Goal: Information Seeking & Learning: Check status

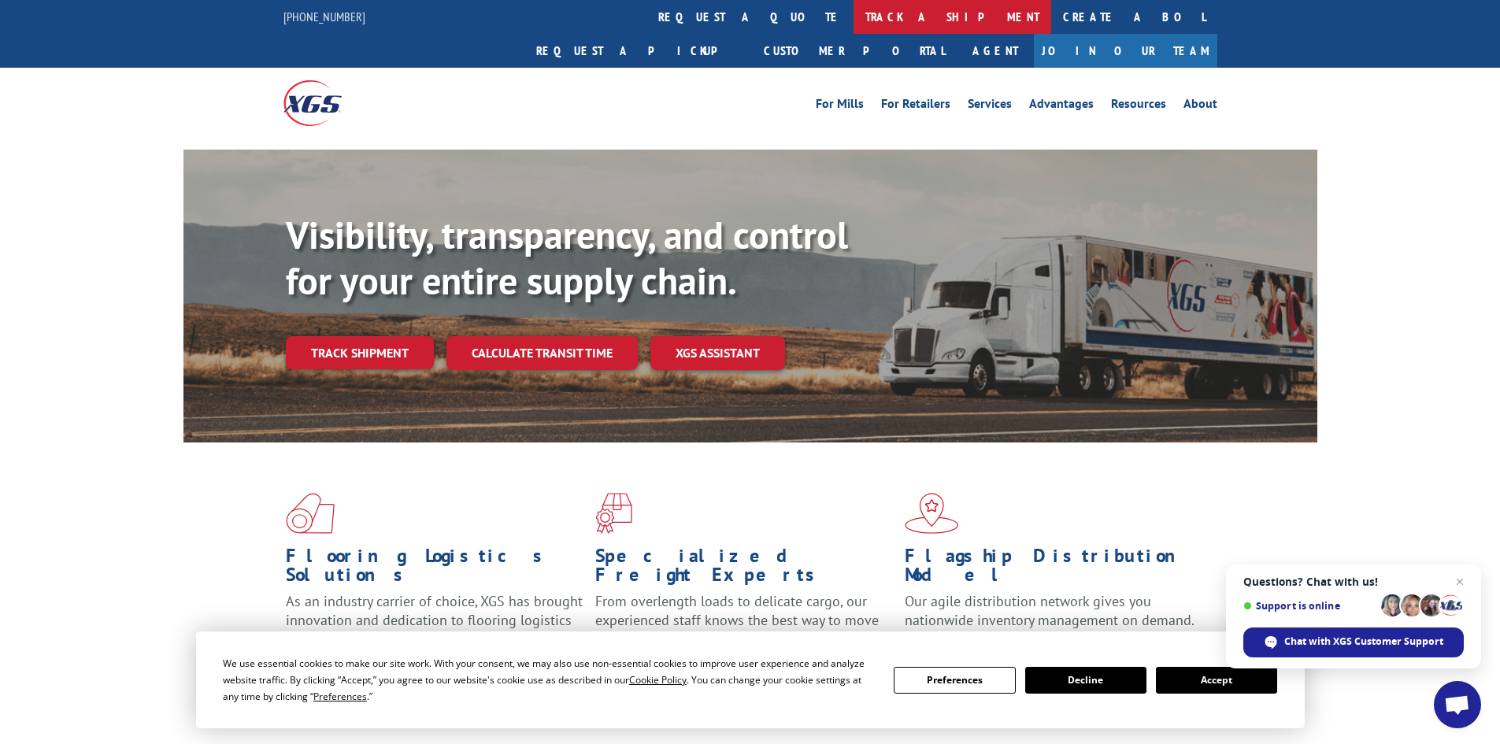
click at [854, 11] on link "track a shipment" at bounding box center [953, 17] width 198 height 34
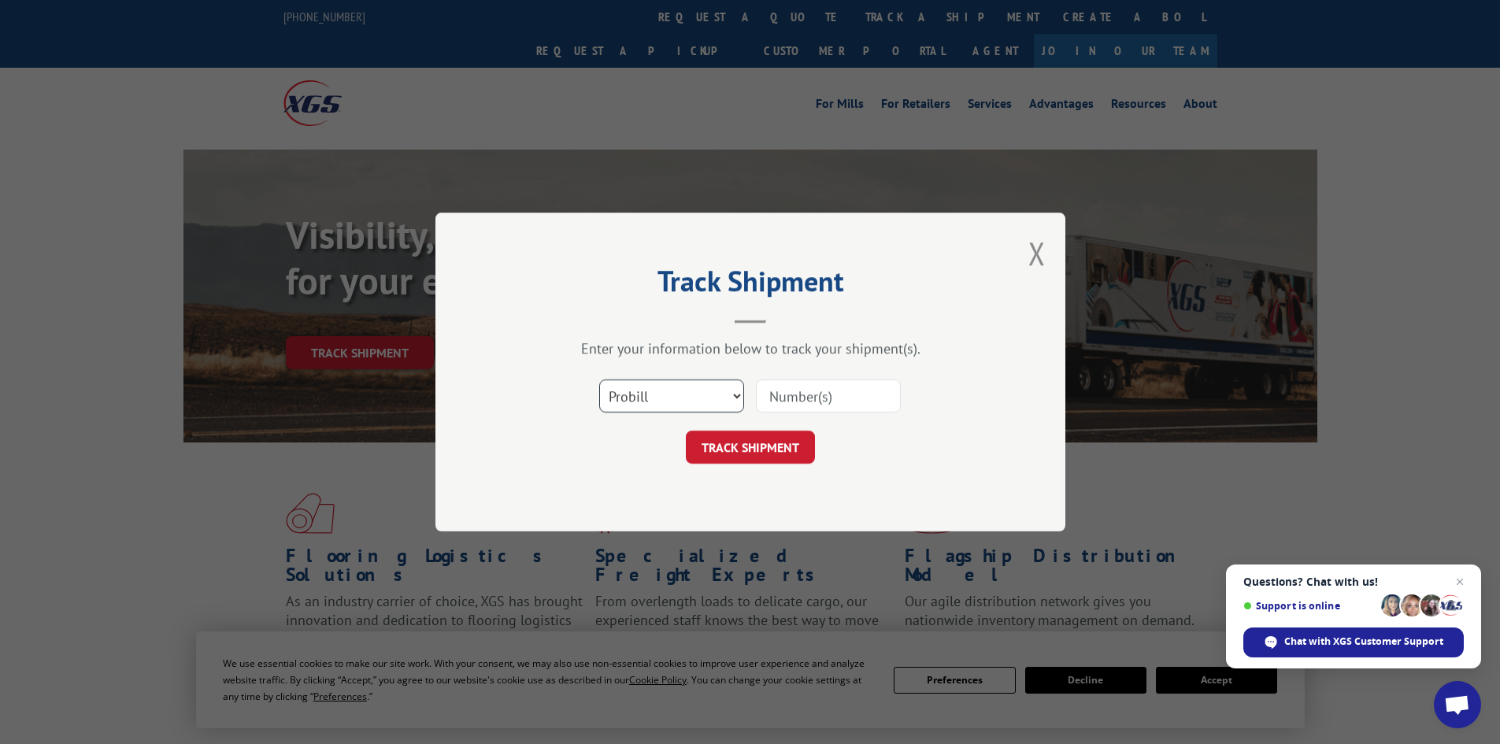
click at [674, 398] on select "Select category... Probill BOL PO" at bounding box center [671, 396] width 145 height 33
select select "bol"
click at [599, 380] on select "Select category... Probill BOL PO" at bounding box center [671, 396] width 145 height 33
click at [795, 402] on input at bounding box center [828, 396] width 145 height 33
type input "7064890"
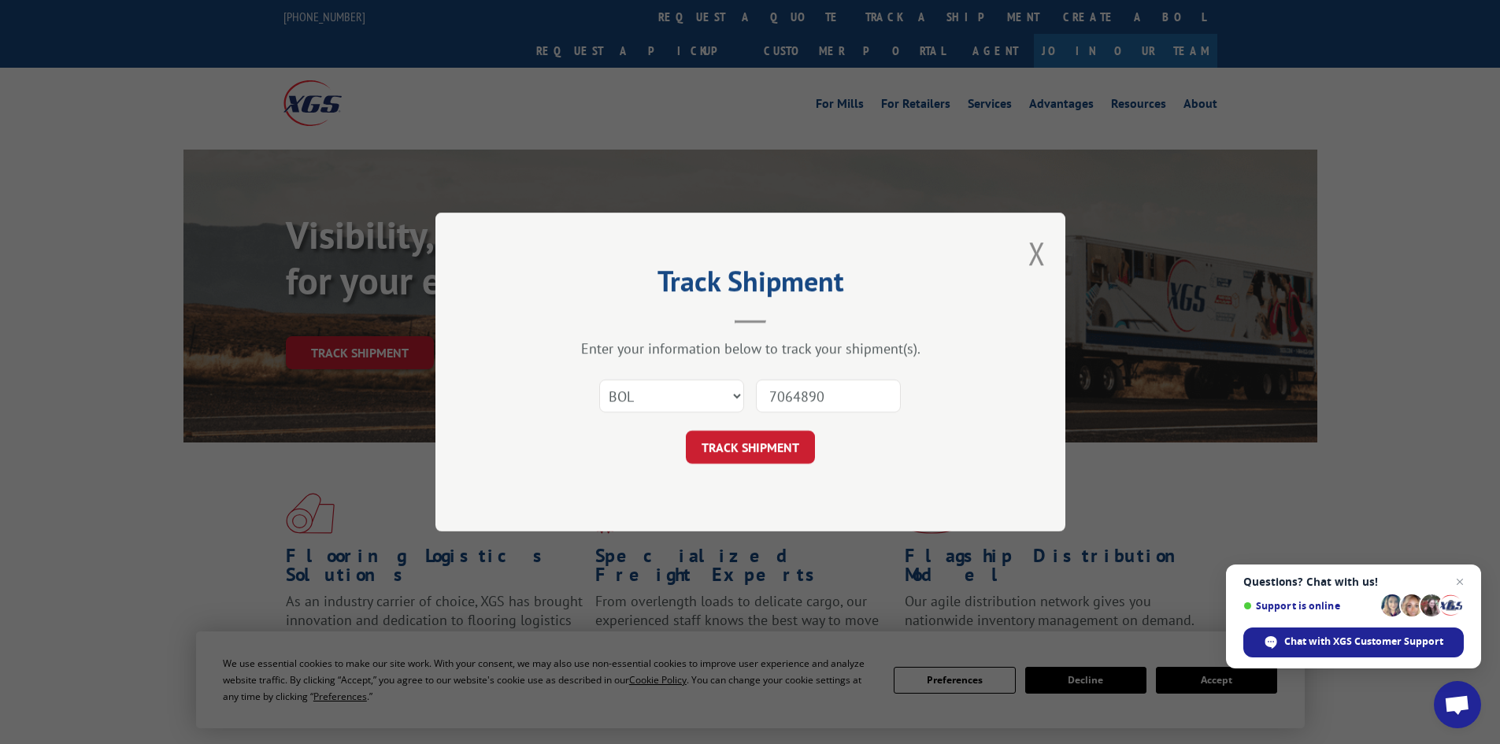
click at [686, 431] on button "TRACK SHIPMENT" at bounding box center [750, 447] width 129 height 33
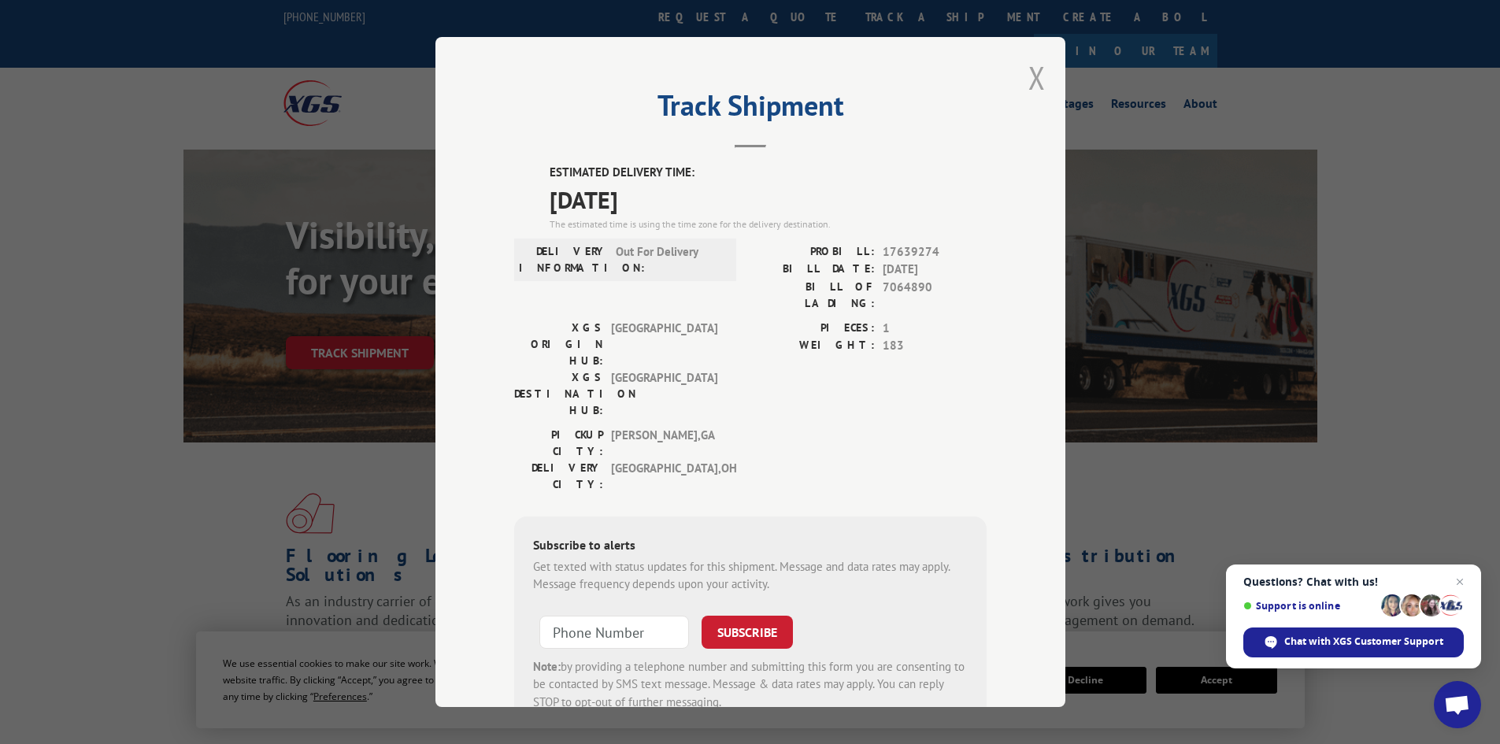
click at [1029, 76] on button "Close modal" at bounding box center [1037, 78] width 17 height 42
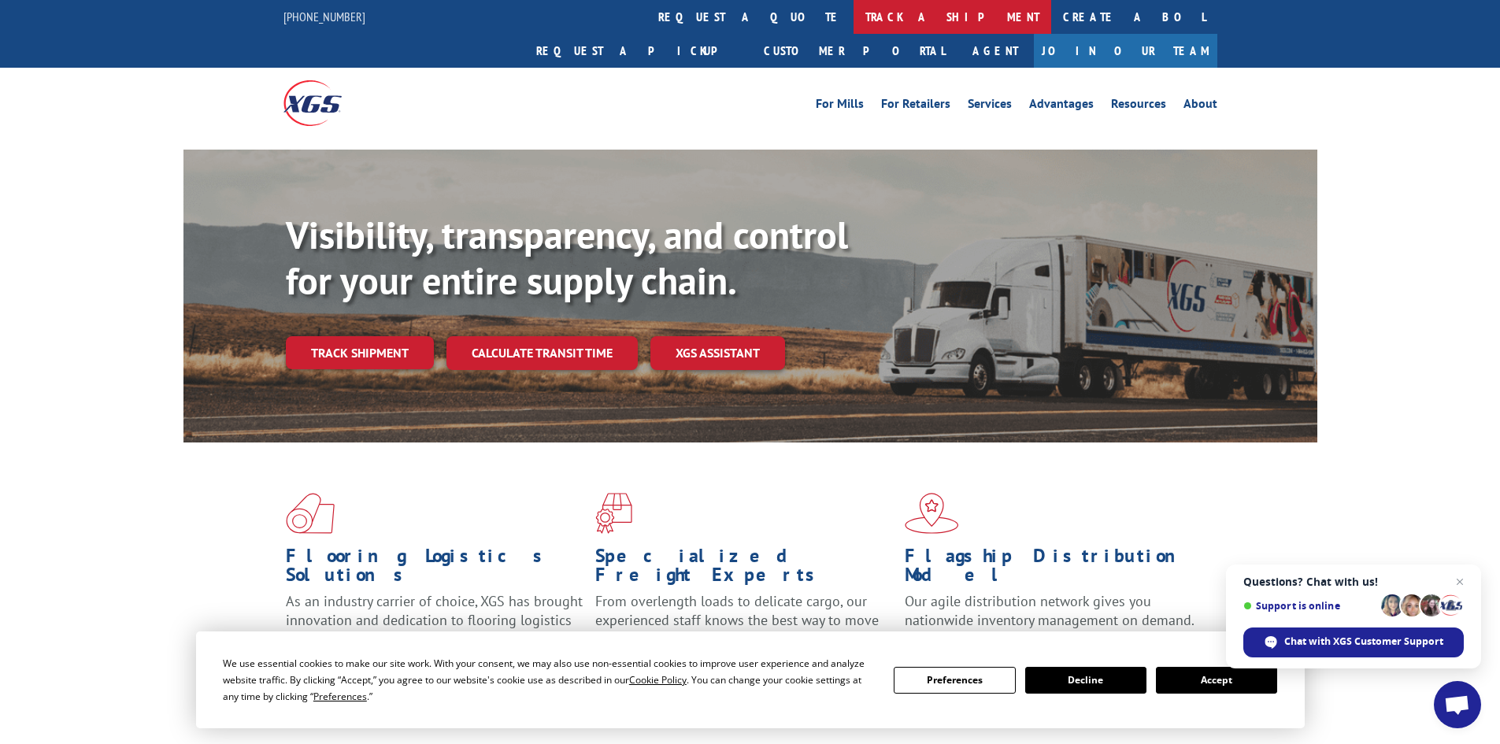
click at [854, 16] on link "track a shipment" at bounding box center [953, 17] width 198 height 34
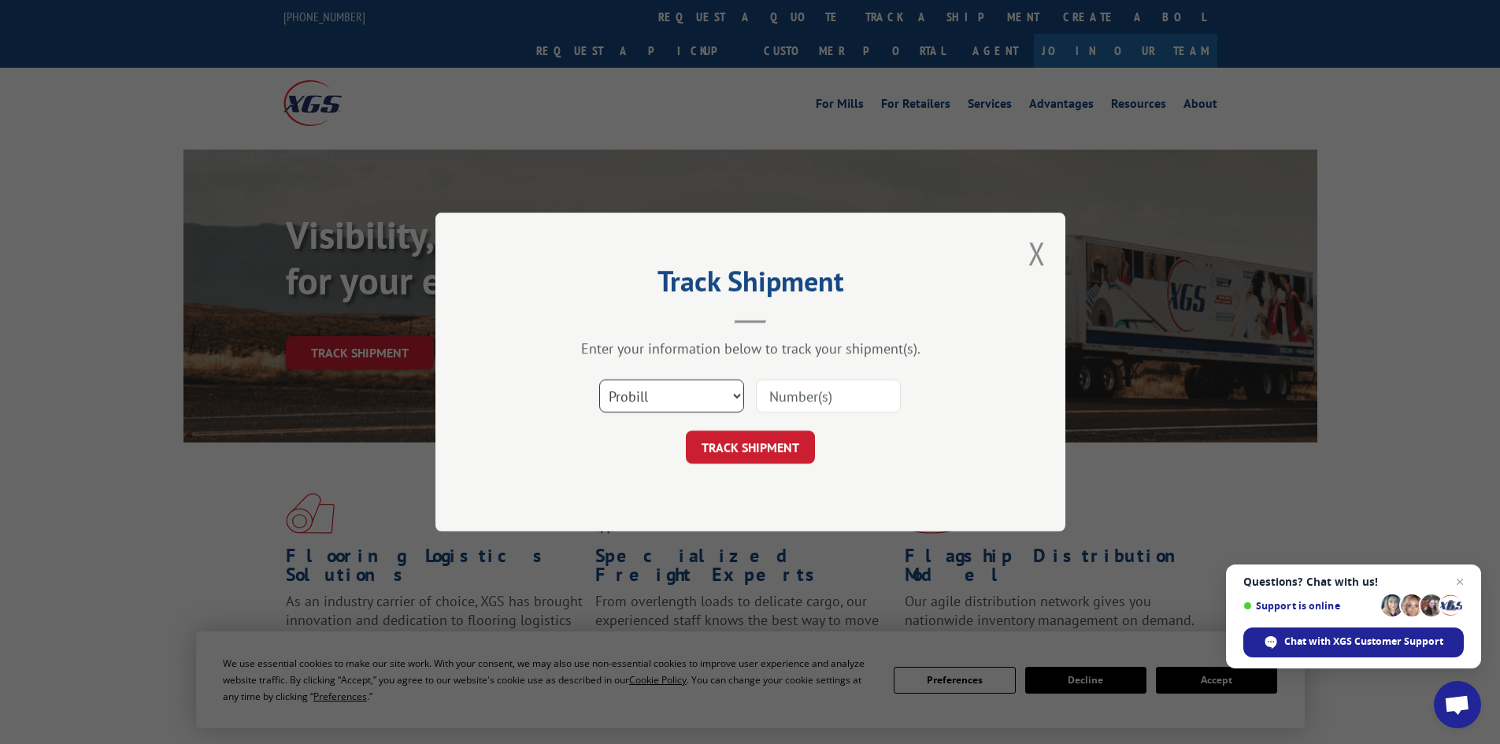
click at [653, 397] on select "Select category... Probill BOL PO" at bounding box center [671, 396] width 145 height 33
select select "bol"
click at [599, 380] on select "Select category... Probill BOL PO" at bounding box center [671, 396] width 145 height 33
click at [785, 388] on input at bounding box center [828, 396] width 145 height 33
type input "7064889"
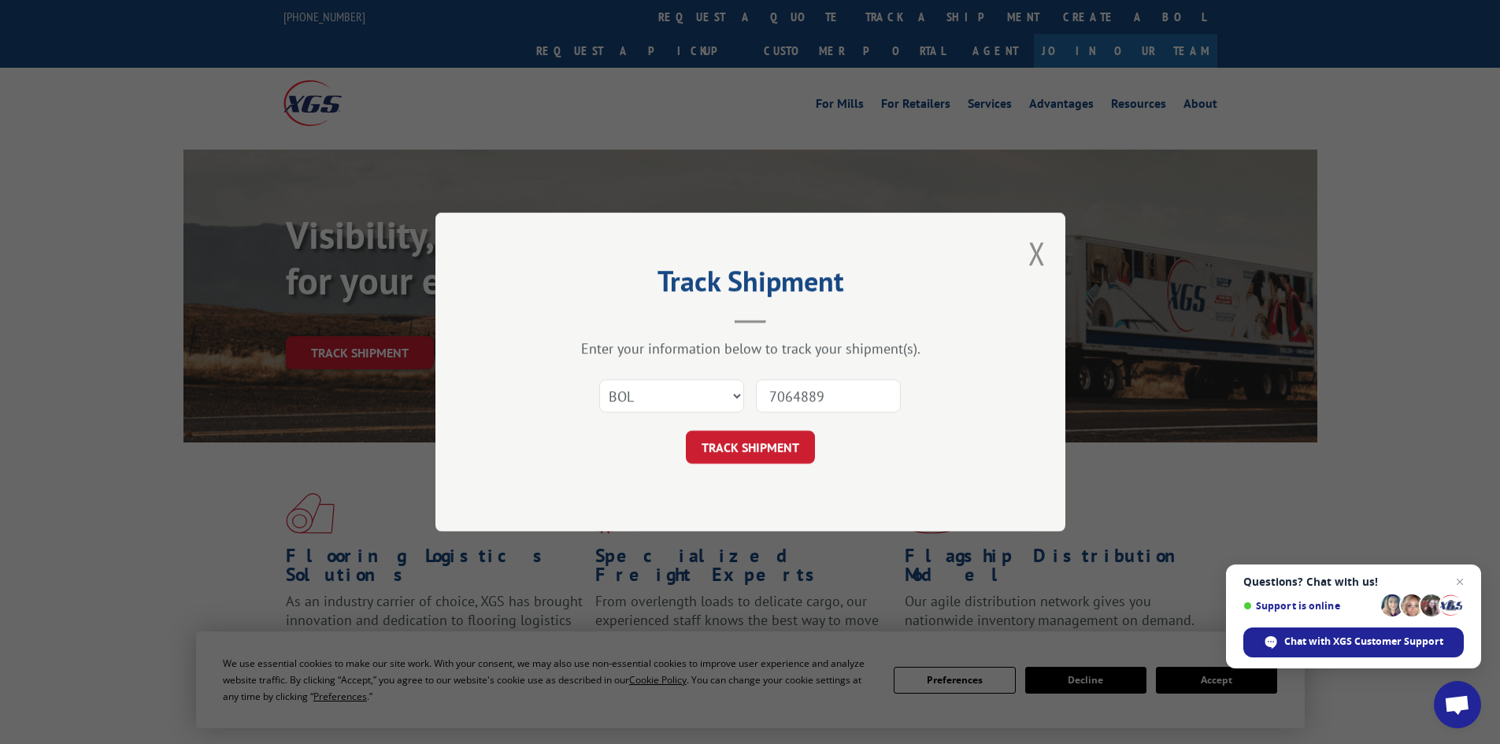
click at [686, 431] on button "TRACK SHIPMENT" at bounding box center [750, 447] width 129 height 33
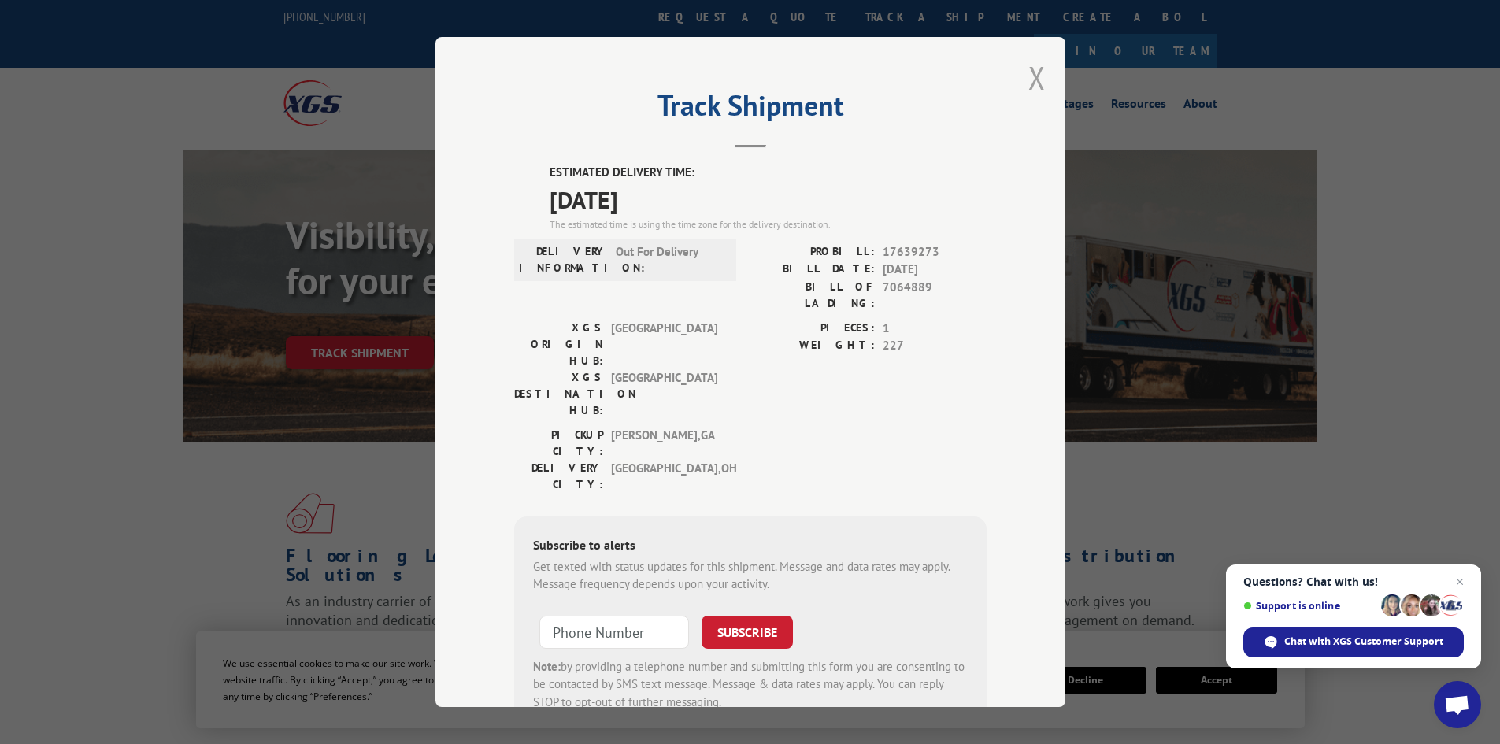
click at [1029, 81] on button "Close modal" at bounding box center [1037, 78] width 17 height 42
